Goal: Task Accomplishment & Management: Complete application form

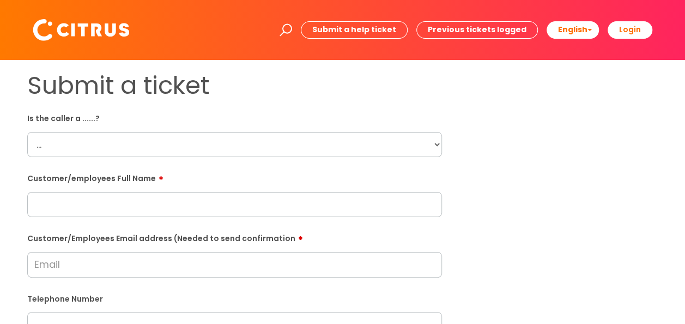
click at [303, 150] on select "... Citrus Customer Citrus Employee [DEMOGRAPHIC_DATA] Supplier" at bounding box center [234, 144] width 415 height 25
select select "Citrus Employee"
click at [27, 132] on select "... Citrus Customer Citrus Employee [DEMOGRAPHIC_DATA] Supplier" at bounding box center [234, 144] width 415 height 25
click at [411, 195] on body "Enter your search term here... Search Submit a help ticket Previous tickets log…" at bounding box center [342, 162] width 685 height 324
click at [193, 207] on input "text" at bounding box center [234, 204] width 415 height 25
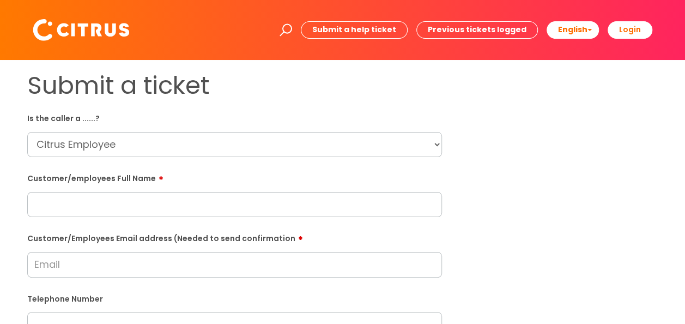
paste input "[PERSON_NAME]"
type input "[PERSON_NAME]"
drag, startPoint x: 322, startPoint y: 270, endPoint x: 342, endPoint y: 273, distance: 20.9
click at [322, 270] on input "Customer/Employees Email address (Needed to send confirmation" at bounding box center [234, 264] width 415 height 25
paste input "[EMAIL_ADDRESS][DOMAIN_NAME]"
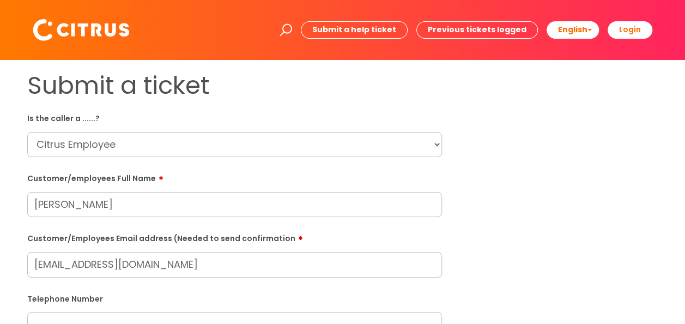
type input "[EMAIL_ADDRESS][DOMAIN_NAME]"
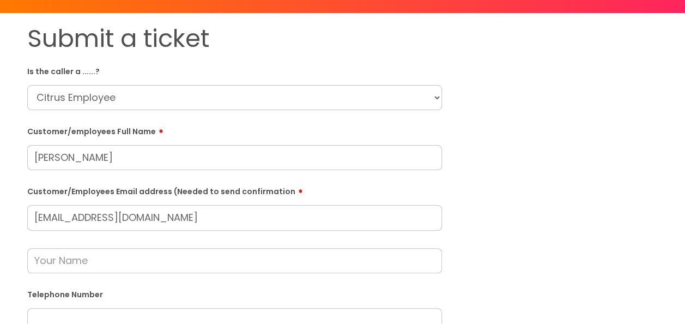
scroll to position [109, 0]
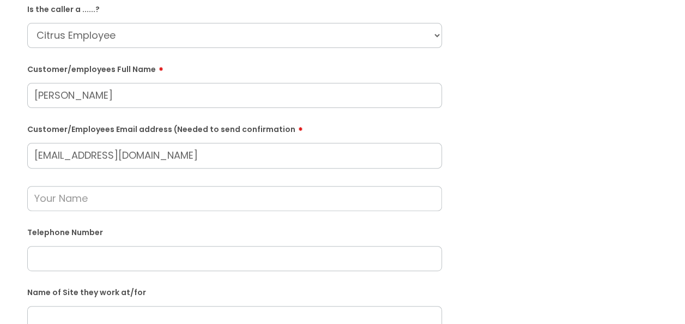
click at [92, 249] on input "text" at bounding box center [234, 258] width 415 height 25
paste input "07349338649"
type input "07349338649"
click at [105, 194] on input "text" at bounding box center [234, 198] width 415 height 25
type input "[PERSON_NAME]"
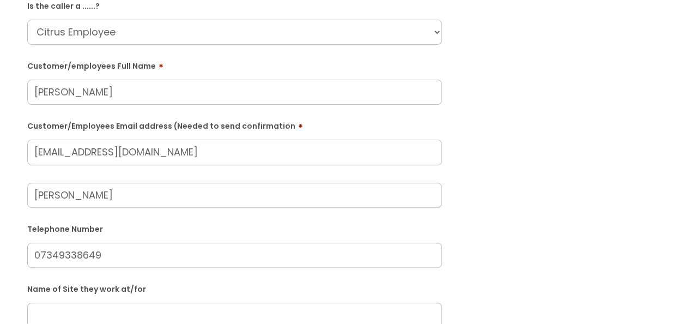
scroll to position [218, 0]
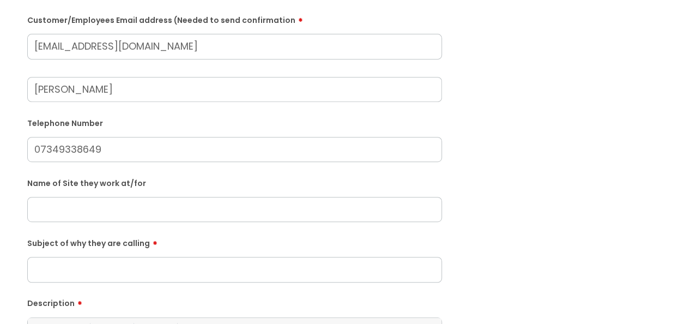
click at [356, 208] on input "text" at bounding box center [234, 209] width 415 height 25
type input "Soho"
click at [148, 261] on input "Subject of why they are calling" at bounding box center [234, 269] width 415 height 25
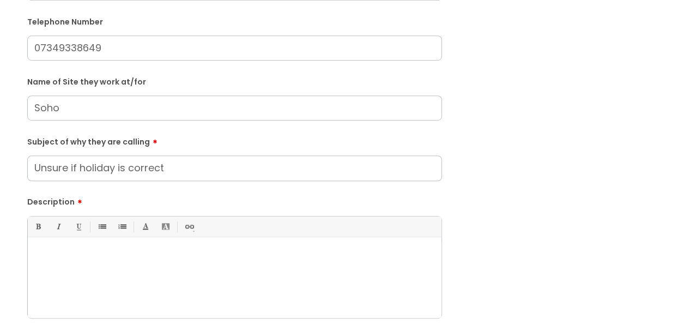
scroll to position [382, 0]
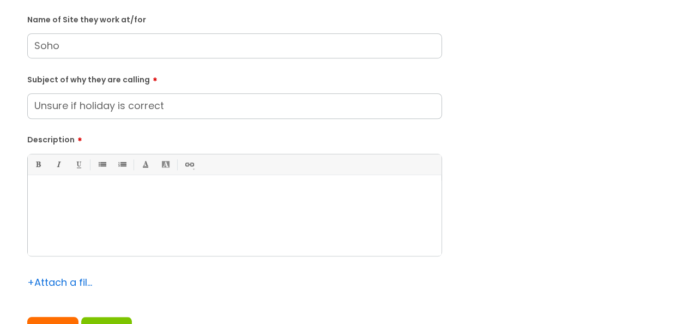
type input "Unsure if holiday is correct"
click at [195, 230] on div at bounding box center [235, 217] width 414 height 75
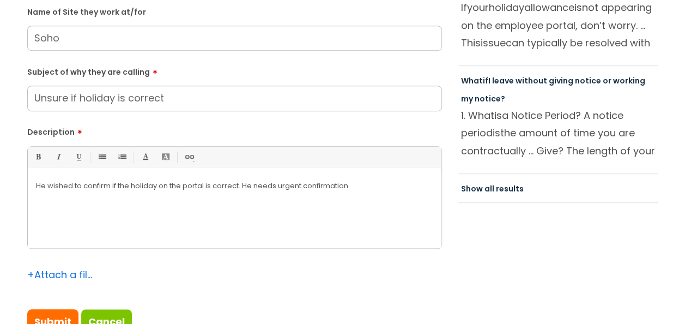
scroll to position [491, 0]
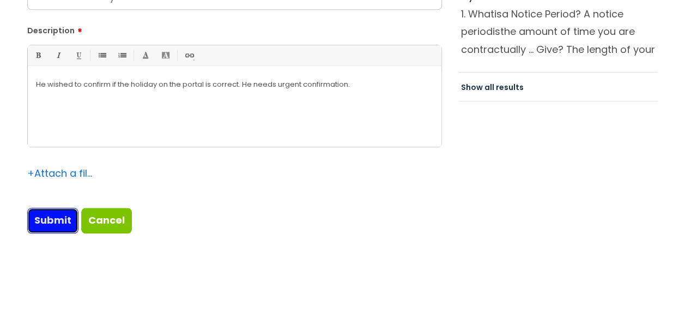
click at [51, 213] on input "Submit" at bounding box center [52, 220] width 51 height 25
type input "Please Wait..."
